Goal: Information Seeking & Learning: Learn about a topic

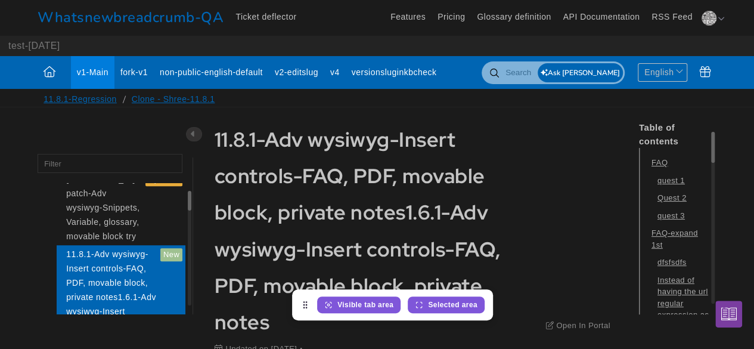
scroll to position [2376, 1879]
click at [376, 303] on span "Visible tab area" at bounding box center [365, 304] width 56 height 11
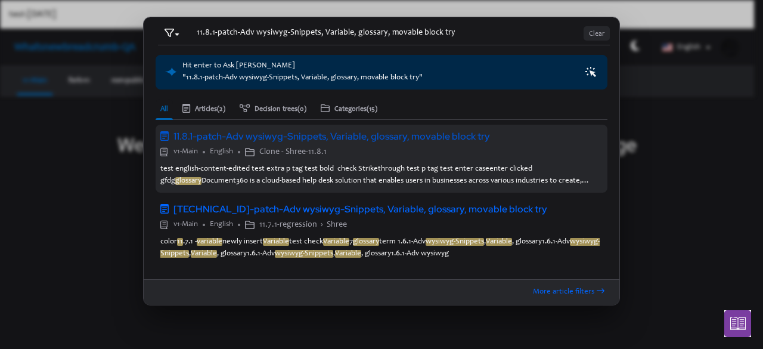
type input "11.8.1-patch-Adv wysiwyg-Snippets, Variable, glossary, movable block try"
click at [409, 152] on div "Clone - Shree-11.8.1" at bounding box center [430, 151] width 343 height 13
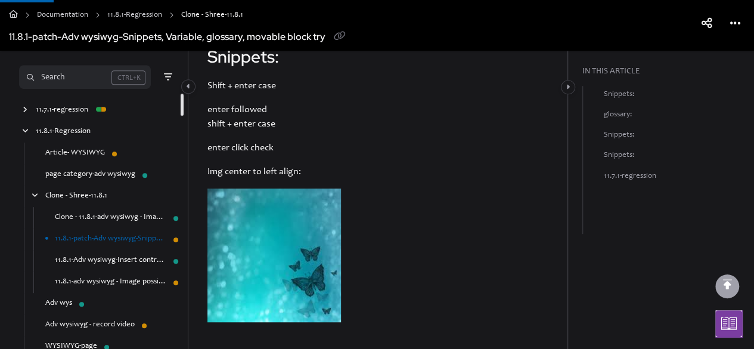
scroll to position [417, 0]
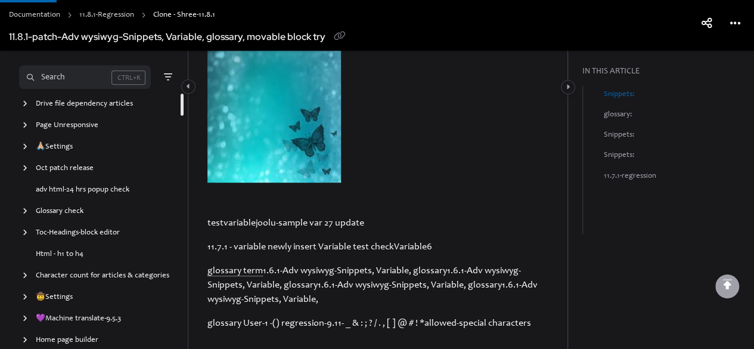
scroll to position [2633, 0]
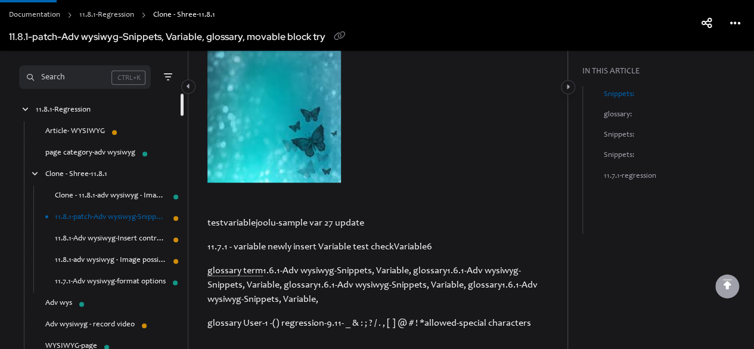
click at [111, 278] on link "11.7.1-Adv wysiwyg-format options" at bounding box center [110, 282] width 111 height 12
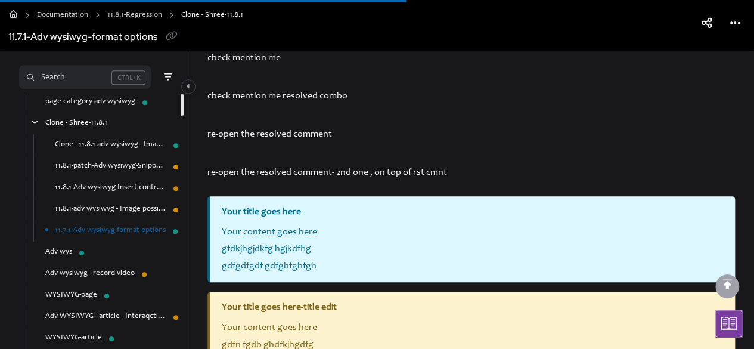
scroll to position [556, 0]
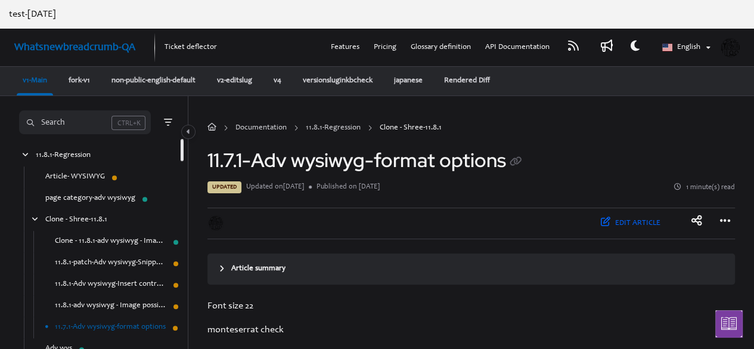
scroll to position [278, 0]
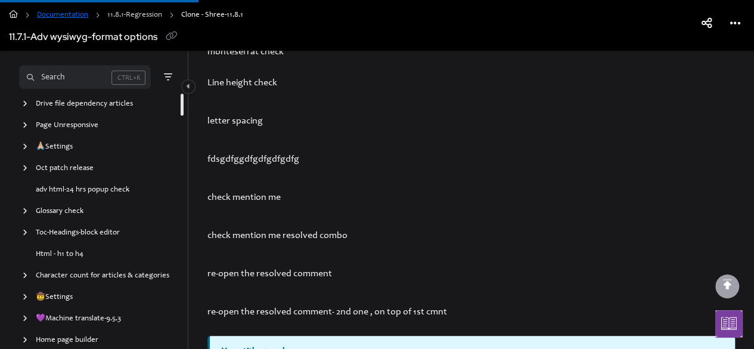
scroll to position [2633, 0]
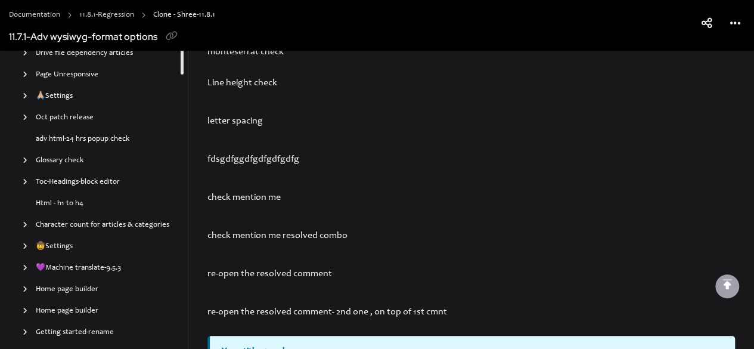
scroll to position [2655, 0]
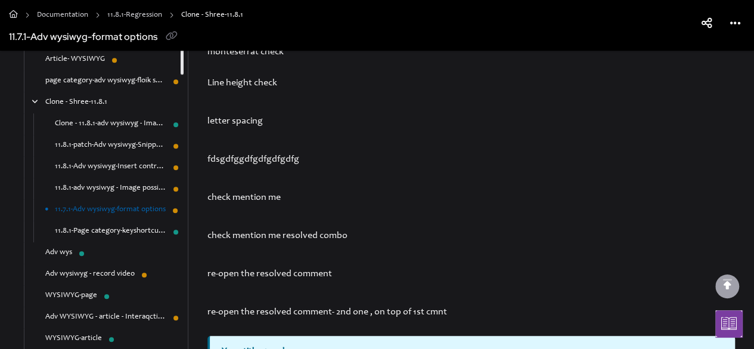
click at [126, 231] on link "11.8.1-Page category-keyshortcuts, copy paste from word" at bounding box center [110, 231] width 111 height 12
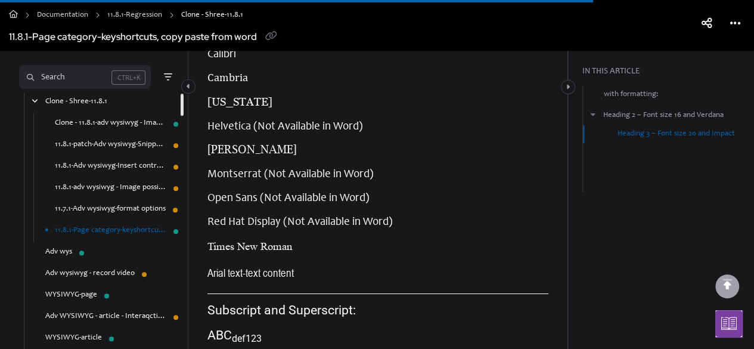
scroll to position [2086, 0]
